Goal: Information Seeking & Learning: Check status

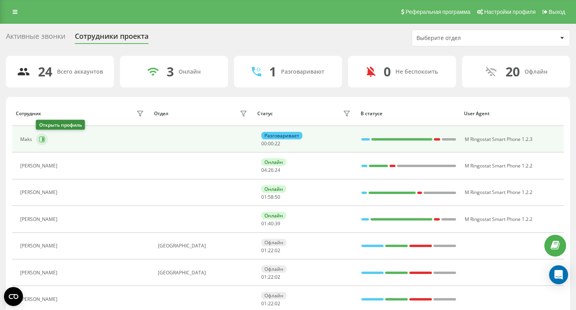
click at [44, 136] on icon at bounding box center [42, 139] width 6 height 6
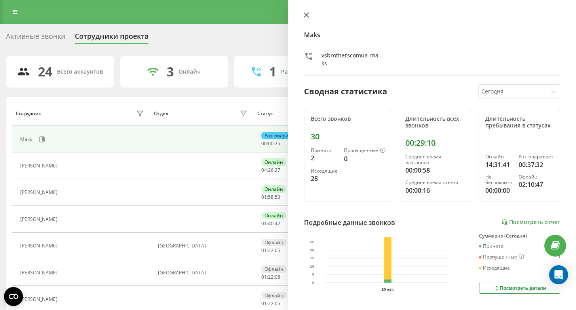
click at [307, 15] on icon at bounding box center [307, 15] width 6 height 6
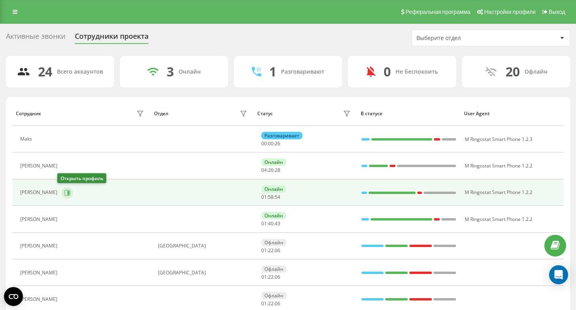
click at [65, 192] on icon at bounding box center [67, 193] width 6 height 6
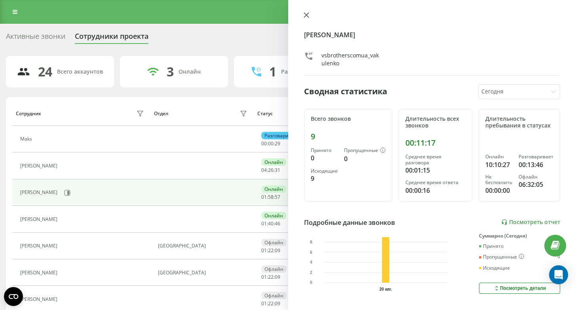
click at [307, 15] on icon at bounding box center [307, 15] width 6 height 6
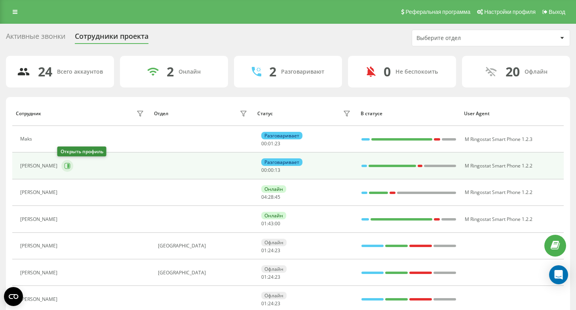
click at [65, 167] on icon at bounding box center [67, 166] width 6 height 6
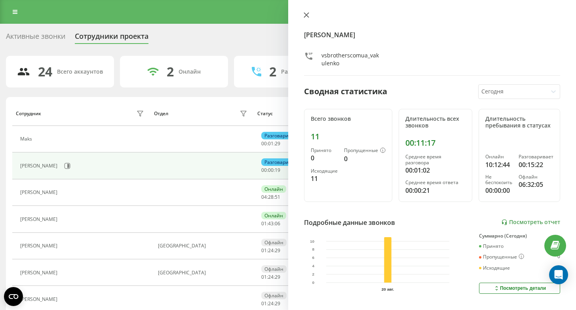
click at [307, 17] on icon at bounding box center [307, 15] width 6 height 6
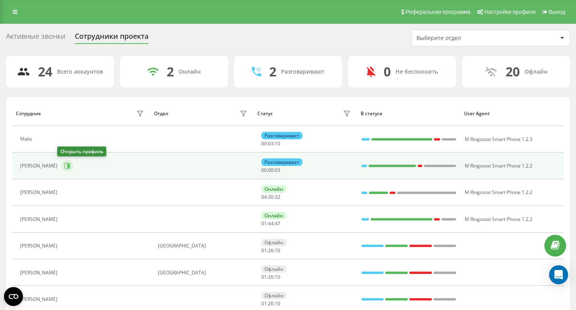
click at [64, 163] on icon at bounding box center [67, 166] width 6 height 6
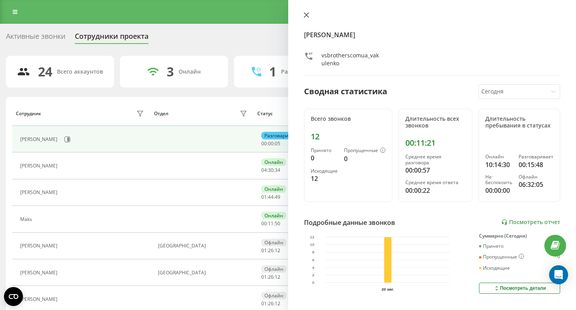
click at [310, 16] on button at bounding box center [306, 16] width 10 height 8
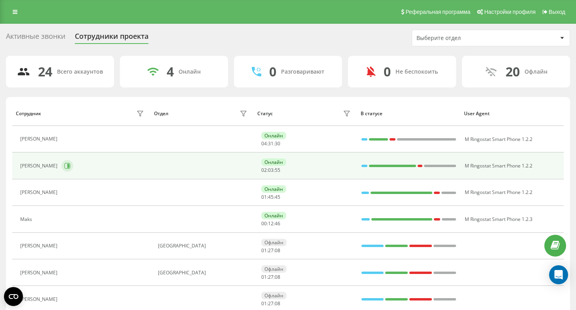
click at [64, 167] on icon at bounding box center [67, 166] width 6 height 6
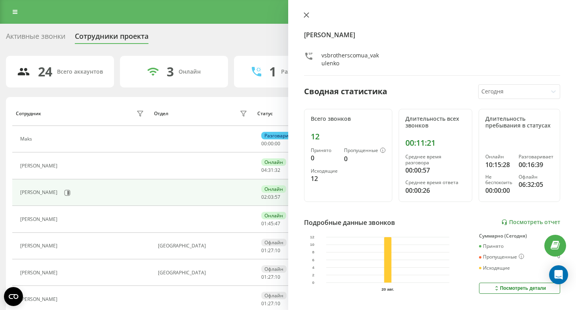
click at [309, 13] on icon at bounding box center [307, 15] width 6 height 6
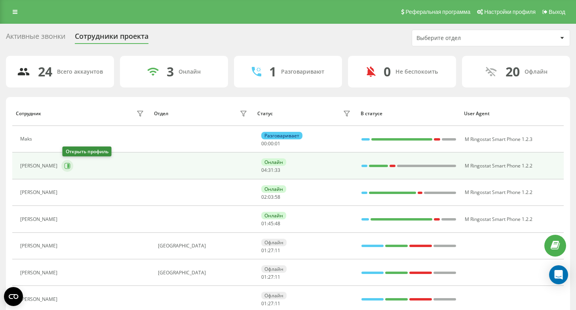
click at [73, 166] on button at bounding box center [67, 166] width 12 height 12
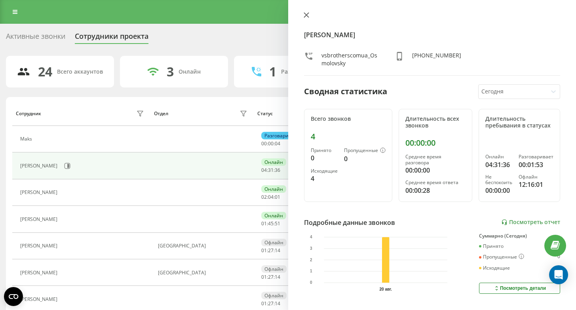
click at [305, 15] on icon at bounding box center [307, 15] width 6 height 6
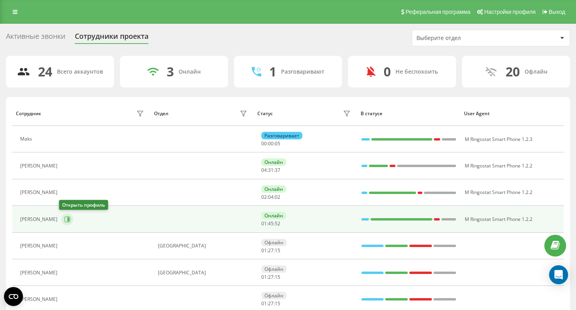
click at [69, 221] on button at bounding box center [67, 219] width 12 height 12
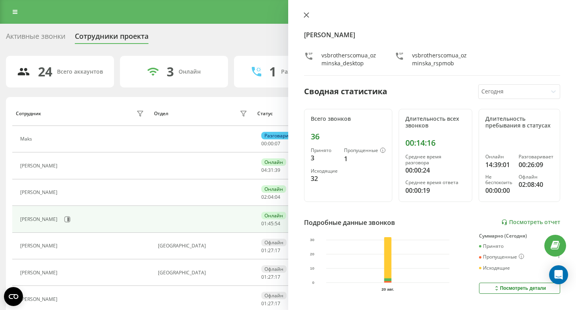
click at [303, 15] on button at bounding box center [306, 16] width 10 height 8
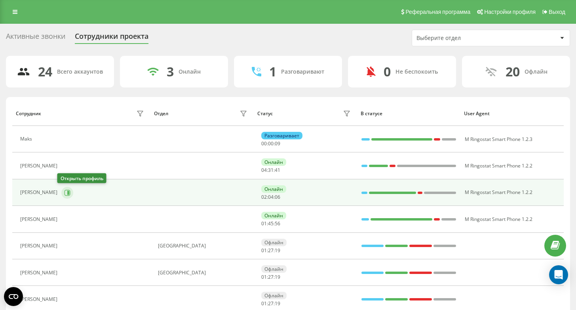
click at [67, 194] on icon at bounding box center [68, 192] width 2 height 4
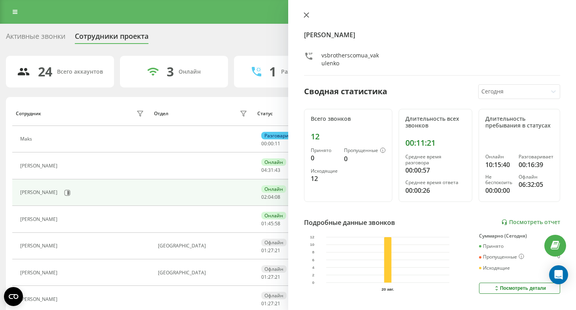
click at [305, 17] on icon at bounding box center [307, 15] width 6 height 6
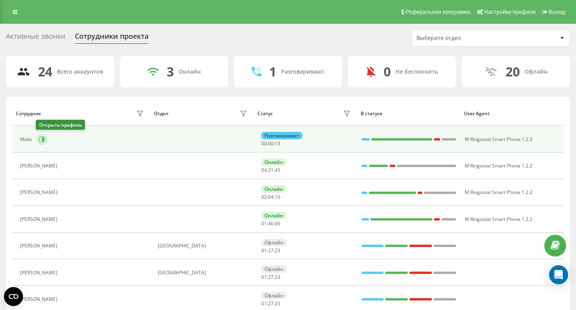
click at [44, 139] on icon at bounding box center [42, 139] width 6 height 6
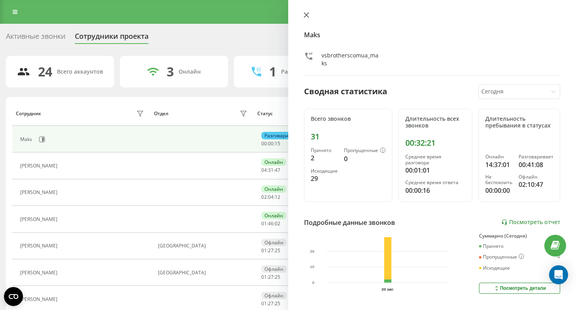
click at [306, 13] on icon at bounding box center [307, 15] width 6 height 6
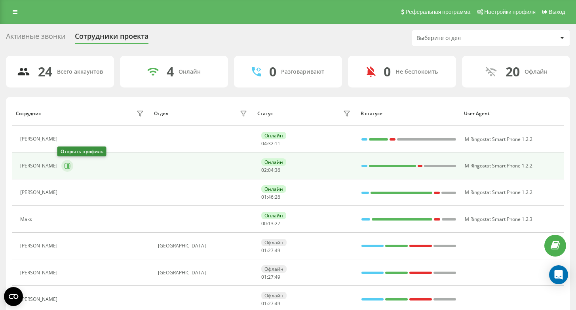
click at [64, 164] on icon at bounding box center [67, 166] width 6 height 6
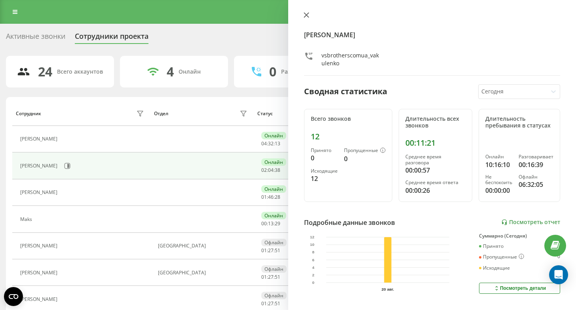
click at [304, 16] on icon at bounding box center [307, 15] width 6 height 6
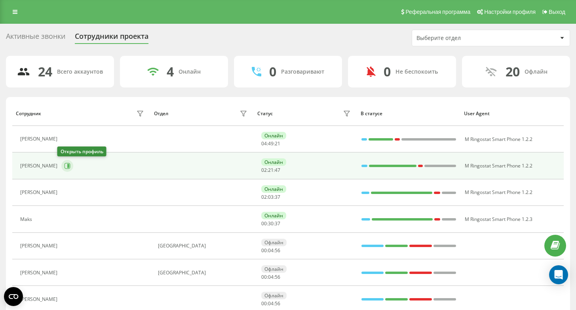
click at [65, 166] on icon at bounding box center [68, 166] width 6 height 6
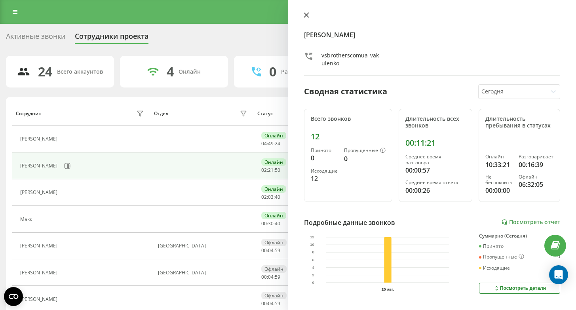
click at [310, 13] on button at bounding box center [306, 16] width 10 height 8
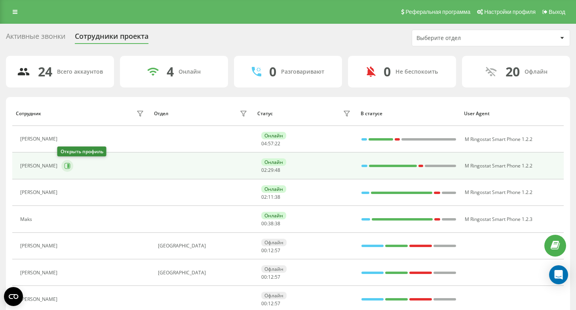
click at [66, 169] on button at bounding box center [67, 166] width 12 height 12
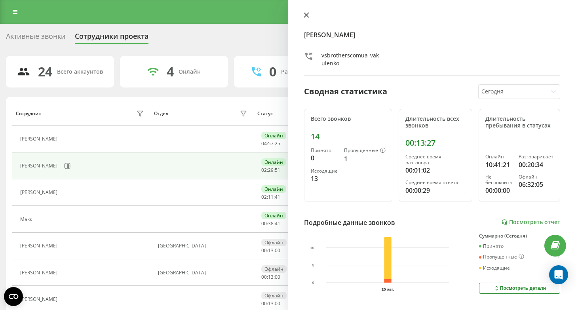
click at [309, 15] on button at bounding box center [306, 16] width 10 height 8
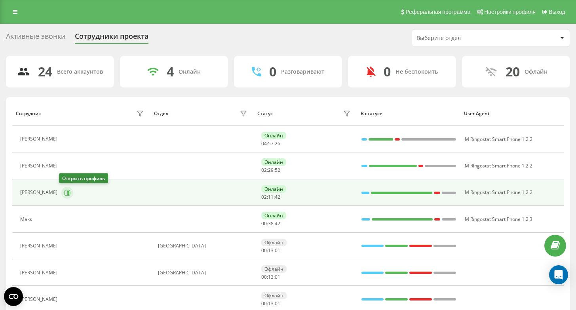
click at [66, 190] on icon at bounding box center [67, 193] width 6 height 6
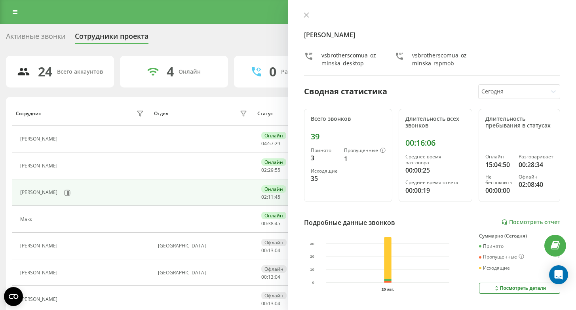
click at [306, 20] on div "Yuliia Ozminska vsbrotherscomua_ozminska_desktop vsbrotherscomua_ozminska_rspmob" at bounding box center [432, 44] width 257 height 64
click at [306, 12] on icon at bounding box center [307, 15] width 6 height 6
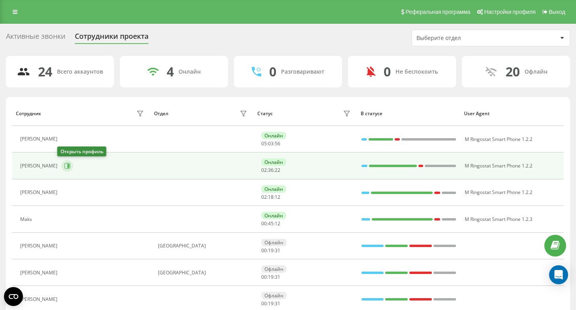
click at [66, 169] on button at bounding box center [67, 166] width 12 height 12
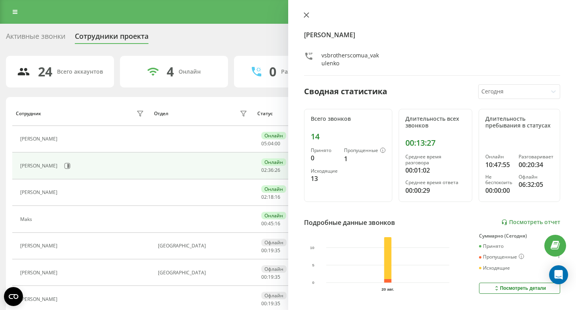
click at [307, 14] on icon at bounding box center [306, 15] width 5 height 5
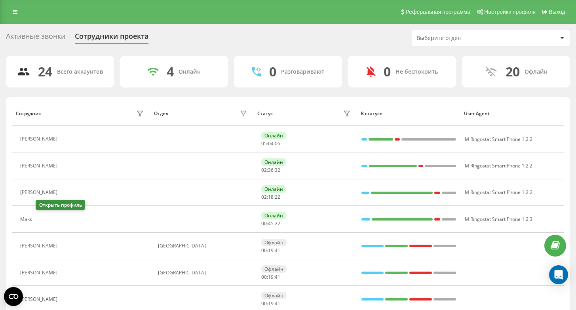
click at [46, 221] on button at bounding box center [41, 220] width 10 height 11
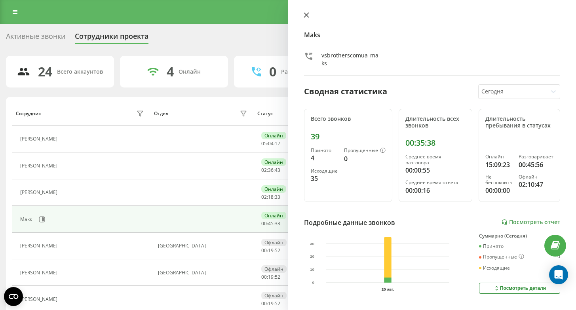
click at [308, 19] on button at bounding box center [306, 16] width 10 height 8
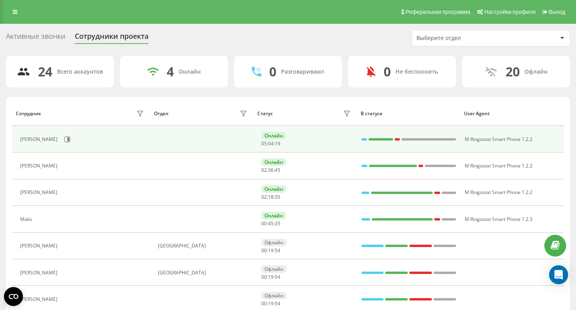
click at [74, 142] on div "Gleb Osmolovsky" at bounding box center [83, 139] width 126 height 13
click at [69, 139] on icon at bounding box center [68, 139] width 2 height 4
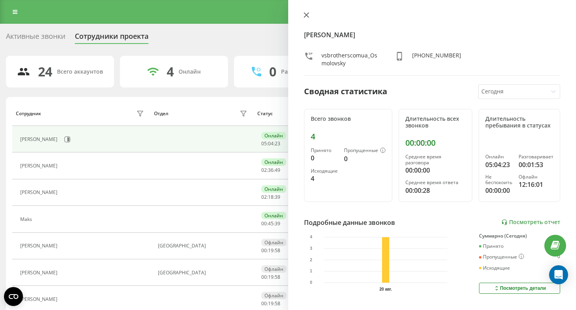
click at [305, 16] on icon at bounding box center [306, 15] width 5 height 5
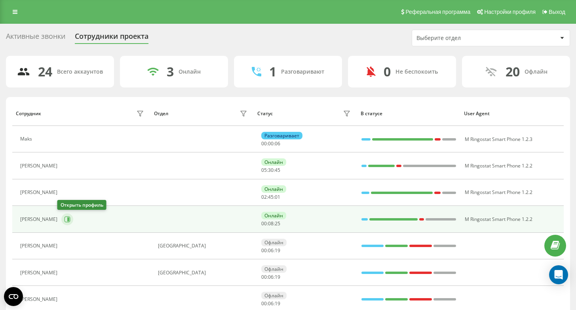
click at [67, 217] on icon at bounding box center [68, 219] width 2 height 4
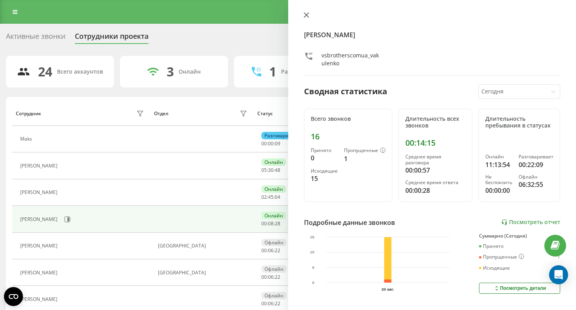
click at [308, 13] on icon at bounding box center [306, 15] width 5 height 5
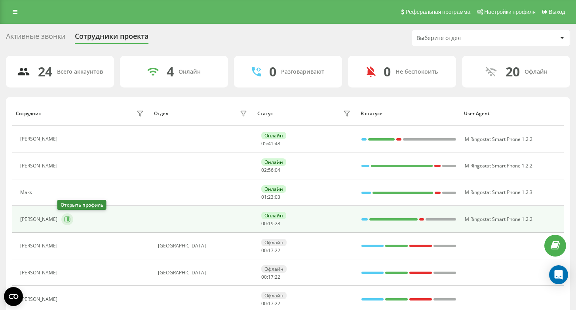
click at [65, 218] on icon at bounding box center [67, 219] width 6 height 6
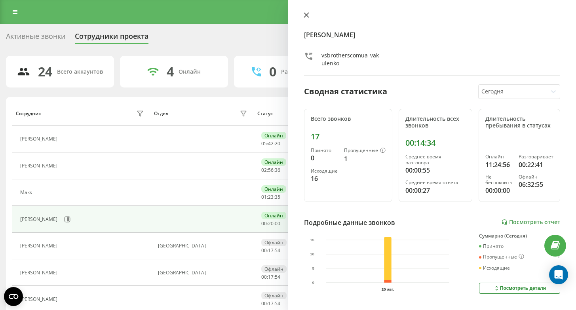
click at [306, 15] on icon at bounding box center [306, 15] width 5 height 5
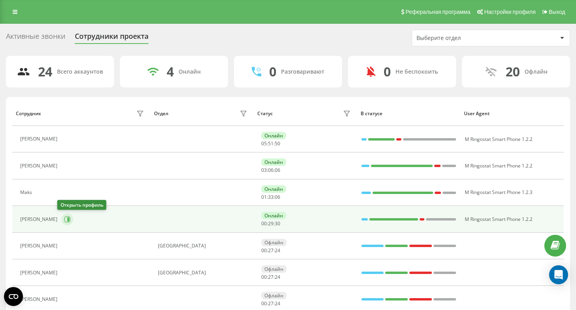
click at [64, 216] on icon at bounding box center [67, 219] width 6 height 6
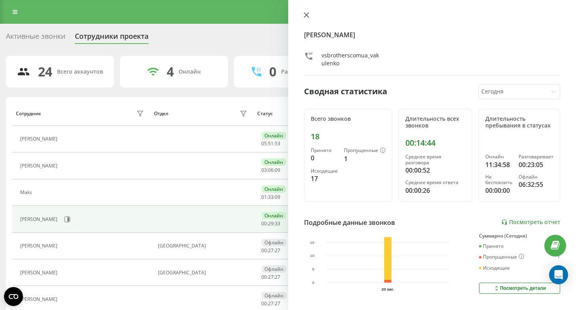
click at [305, 14] on icon at bounding box center [306, 15] width 5 height 5
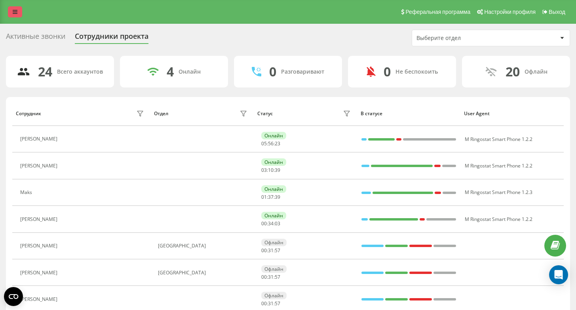
click at [17, 16] on link at bounding box center [15, 11] width 14 height 11
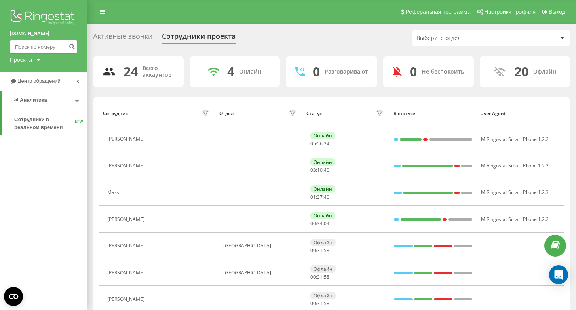
click at [30, 47] on input at bounding box center [43, 47] width 67 height 14
paste input "514 516 318"
type input "514 516 318"
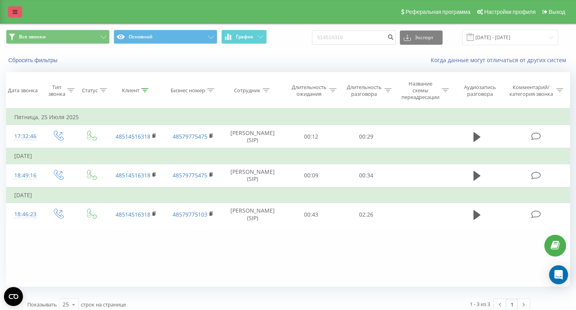
click at [13, 14] on icon at bounding box center [15, 12] width 5 height 6
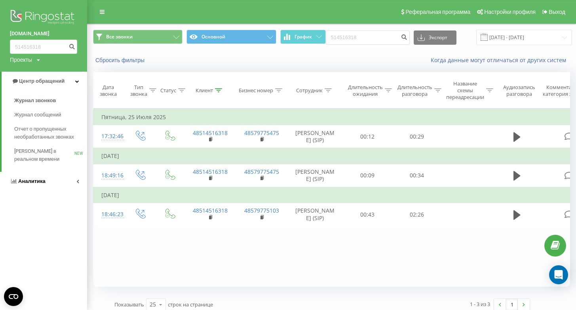
click at [44, 178] on link "Аналитика" at bounding box center [43, 181] width 87 height 19
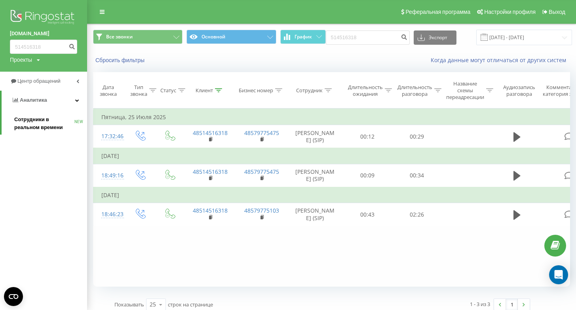
click at [38, 125] on span "Сотрудники в реальном времени" at bounding box center [44, 124] width 60 height 16
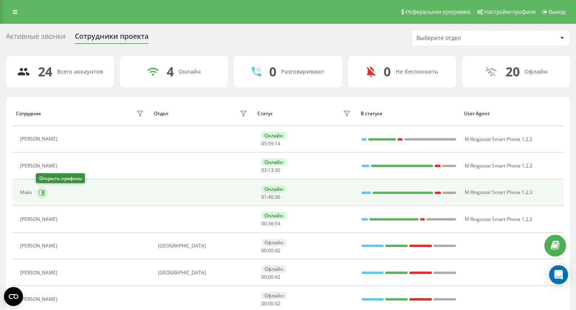
click at [44, 190] on icon at bounding box center [42, 193] width 6 height 6
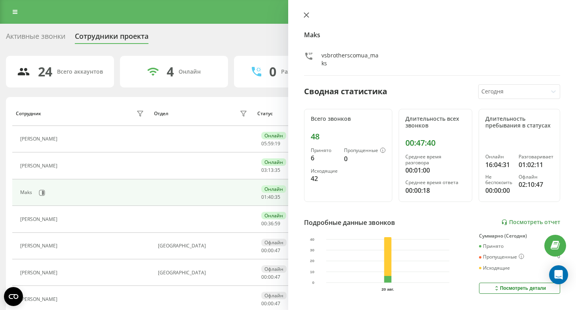
click at [307, 13] on icon at bounding box center [306, 15] width 5 height 5
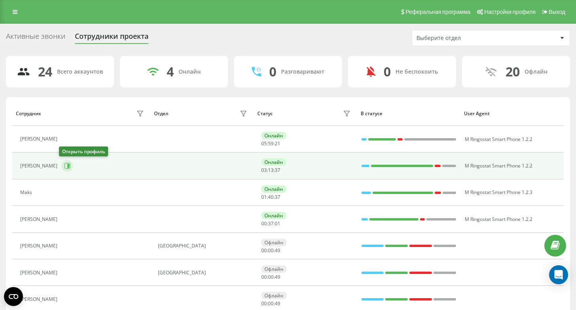
click at [65, 167] on icon at bounding box center [68, 166] width 6 height 6
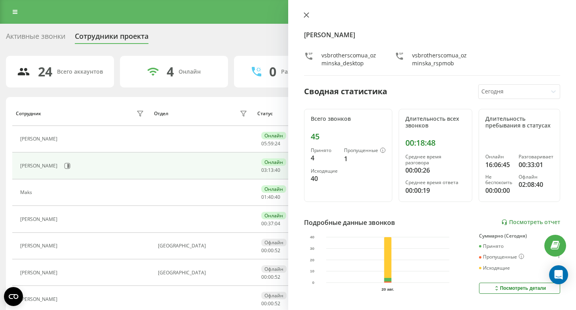
click at [304, 12] on button at bounding box center [306, 16] width 10 height 8
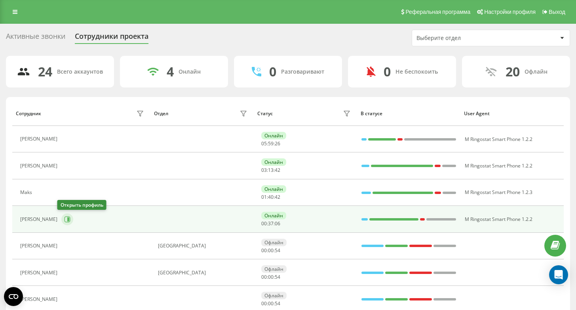
click at [64, 217] on icon at bounding box center [67, 219] width 6 height 6
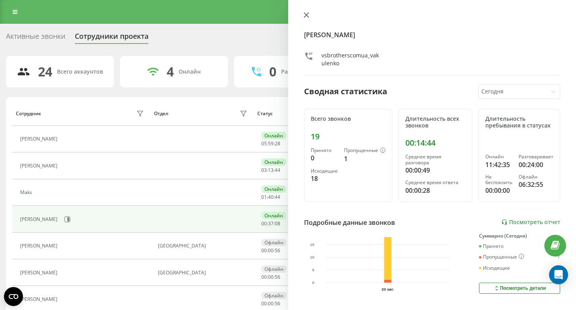
click at [310, 18] on button at bounding box center [306, 16] width 10 height 8
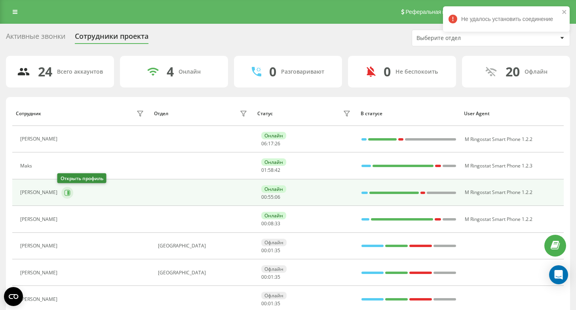
click at [67, 194] on icon at bounding box center [68, 192] width 2 height 4
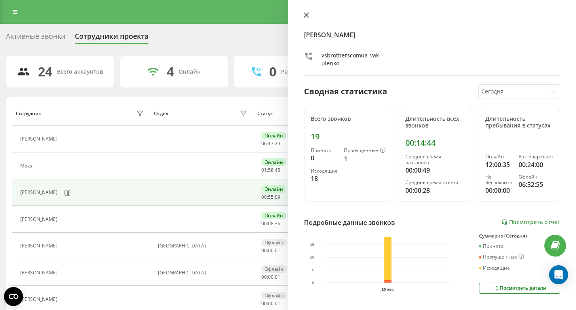
click at [306, 16] on icon at bounding box center [306, 15] width 5 height 5
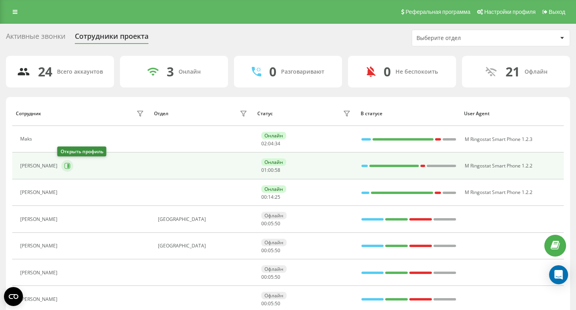
click at [67, 162] on button at bounding box center [67, 166] width 12 height 12
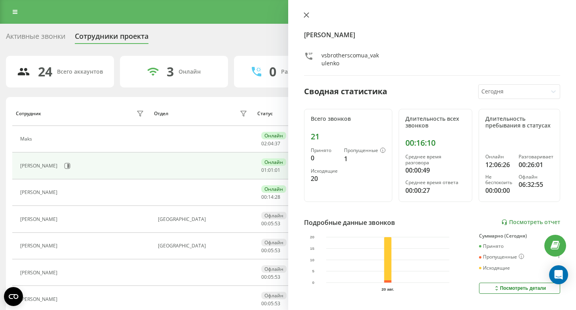
click at [306, 15] on icon at bounding box center [306, 15] width 5 height 5
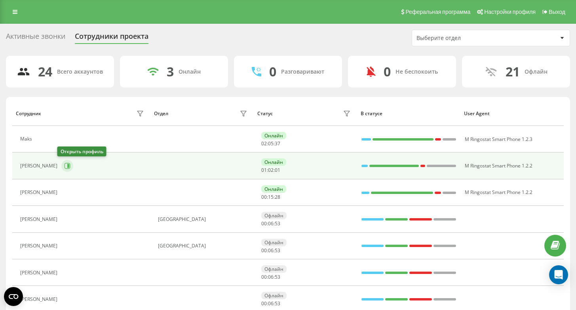
click at [65, 166] on icon at bounding box center [67, 166] width 6 height 6
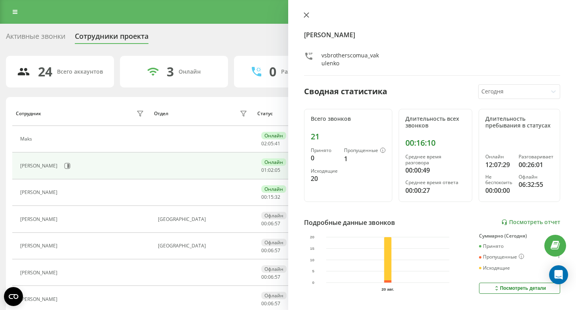
click at [309, 13] on button at bounding box center [306, 16] width 10 height 8
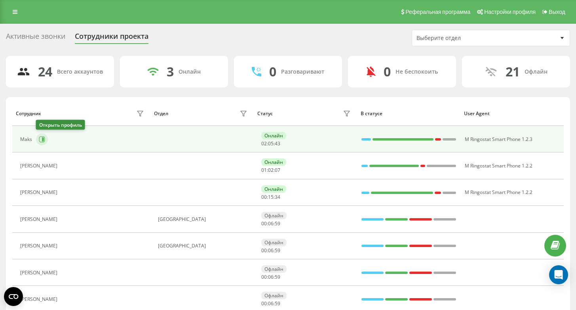
click at [45, 138] on button at bounding box center [42, 139] width 12 height 12
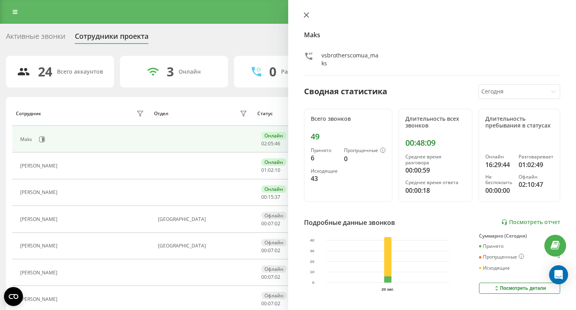
click at [309, 17] on button at bounding box center [306, 16] width 10 height 8
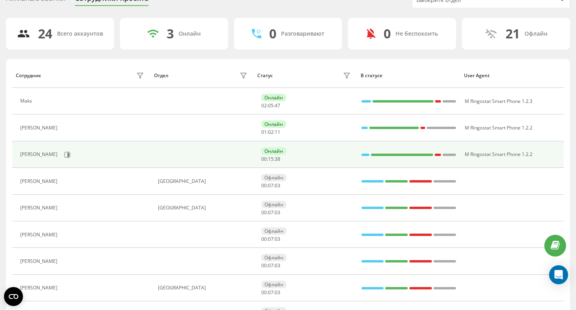
scroll to position [53, 0]
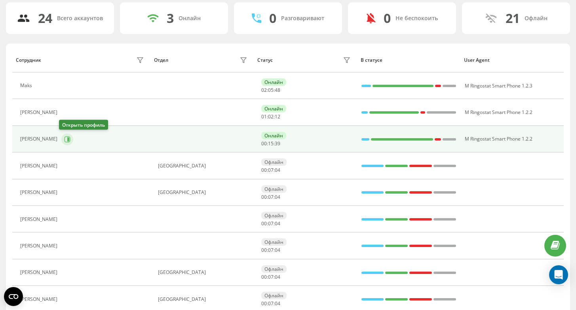
click at [67, 138] on icon at bounding box center [68, 139] width 6 height 6
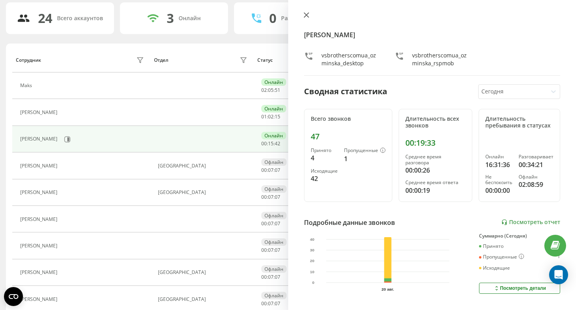
click at [307, 14] on icon at bounding box center [306, 15] width 5 height 5
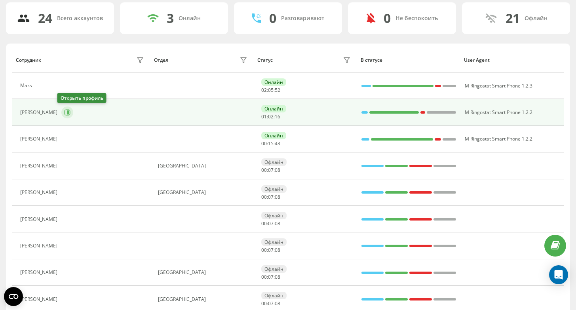
click at [67, 113] on icon at bounding box center [68, 112] width 2 height 4
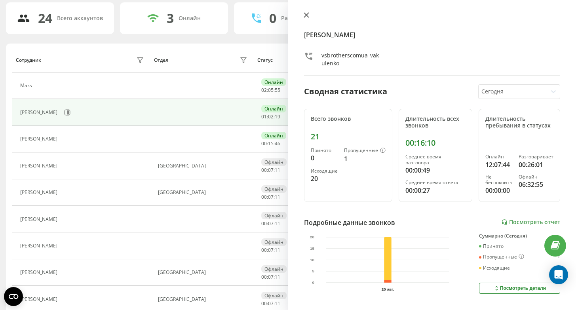
click at [308, 19] on button at bounding box center [306, 16] width 10 height 8
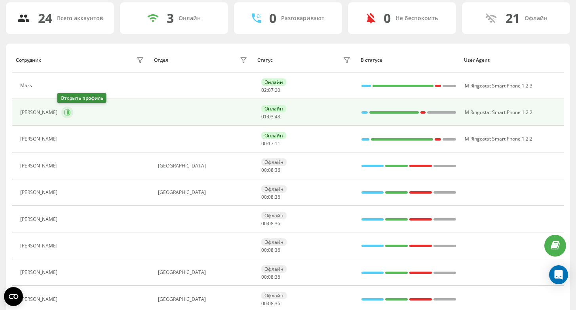
click at [64, 109] on icon at bounding box center [67, 112] width 6 height 6
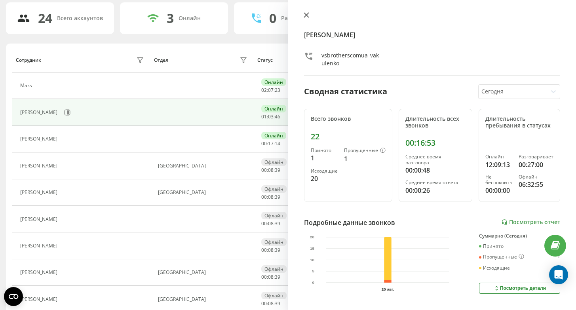
click at [305, 13] on icon at bounding box center [307, 15] width 6 height 6
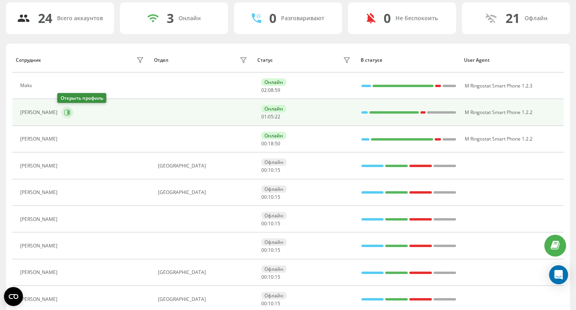
click at [67, 112] on icon at bounding box center [68, 112] width 2 height 4
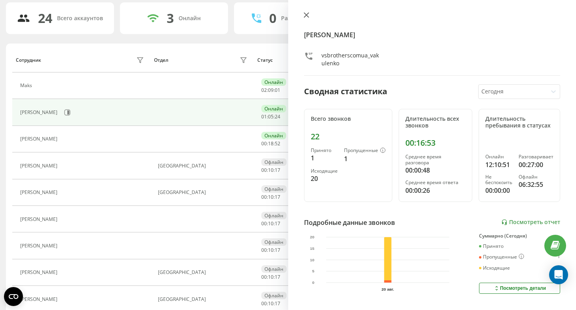
click at [306, 16] on icon at bounding box center [307, 15] width 6 height 6
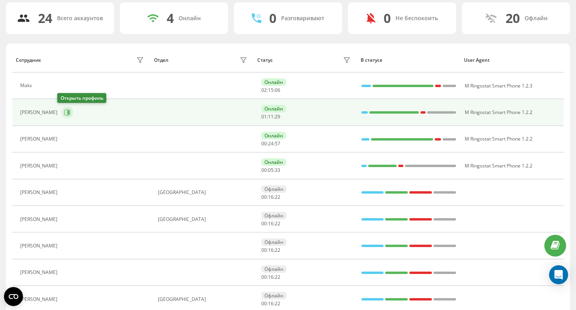
click at [67, 110] on button at bounding box center [67, 113] width 12 height 12
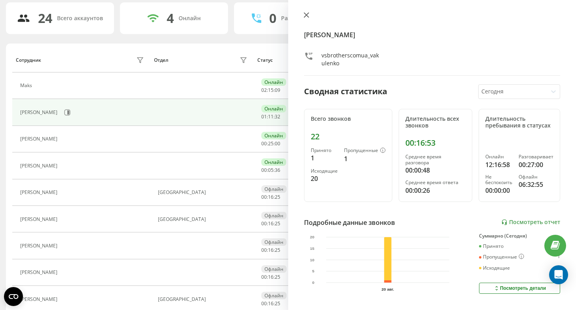
click at [307, 17] on icon at bounding box center [307, 15] width 6 height 6
